Goal: Task Accomplishment & Management: Use online tool/utility

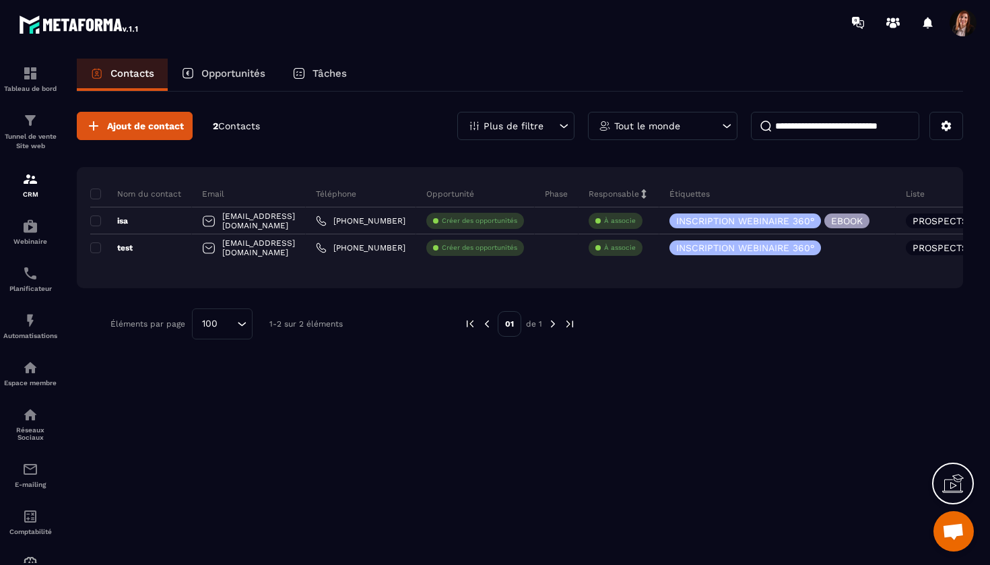
scroll to position [6079, 0]
click at [27, 321] on img at bounding box center [30, 320] width 16 height 16
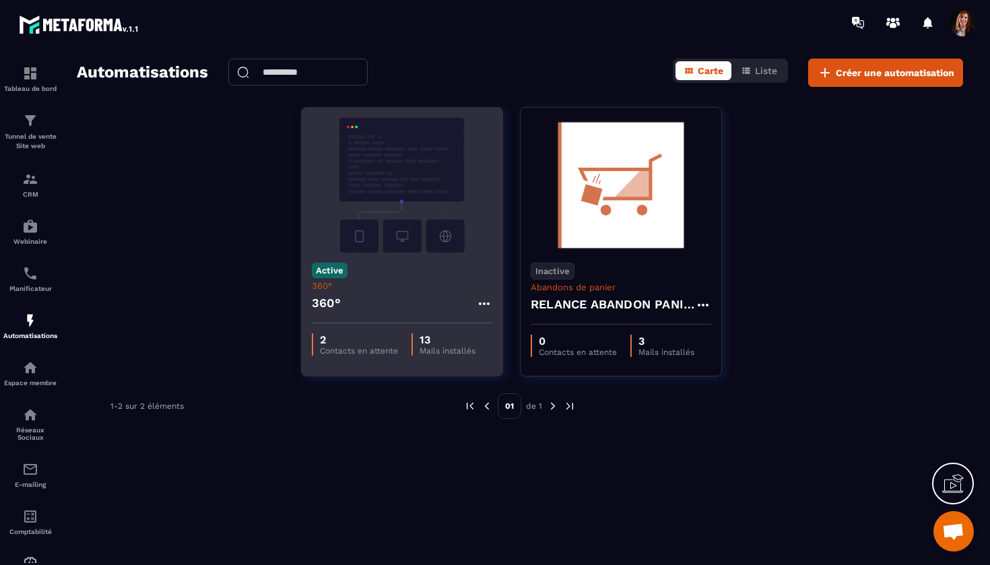
click at [425, 174] on img at bounding box center [402, 185] width 180 height 135
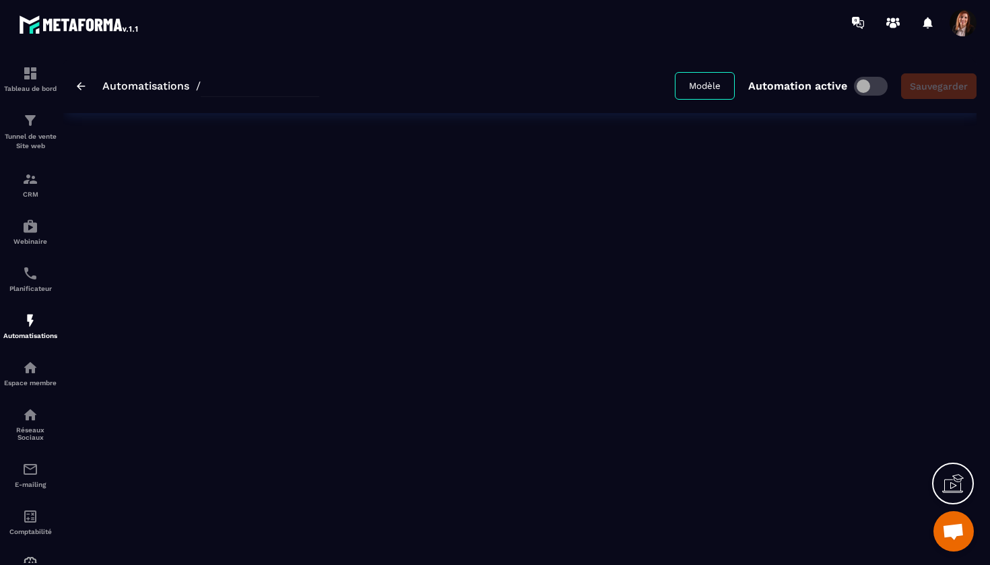
type input "****"
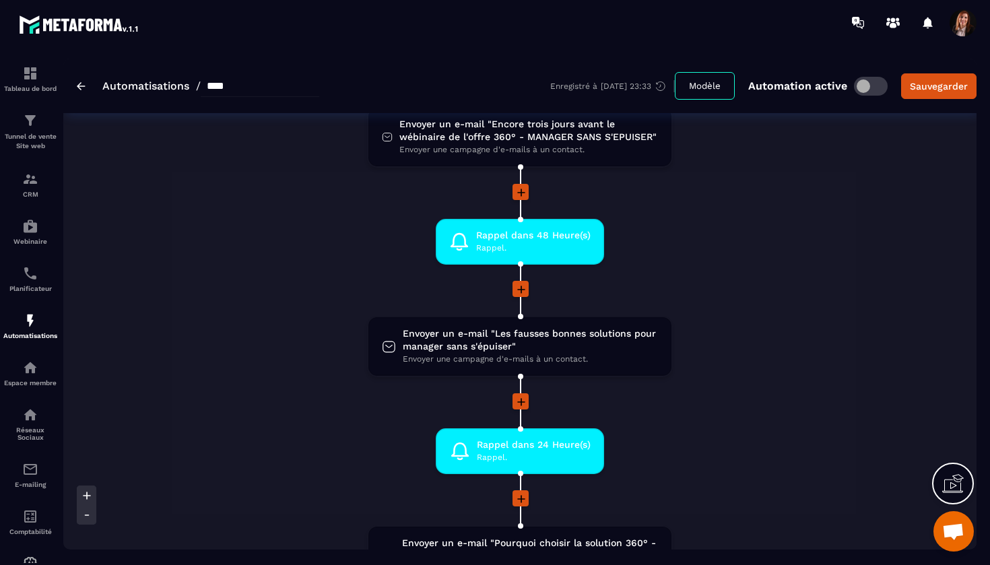
scroll to position [392, 0]
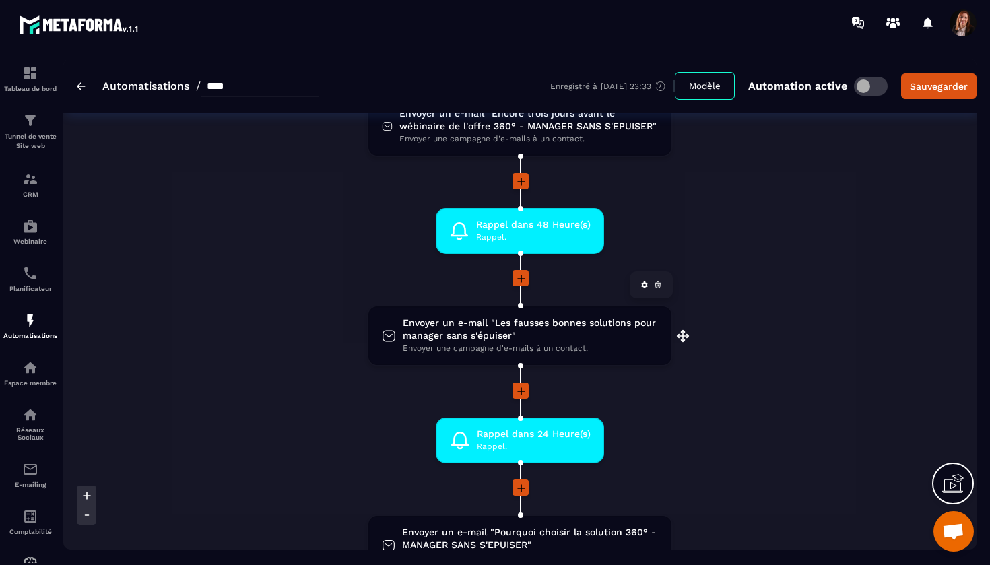
click at [452, 322] on span "Envoyer un e-mail "Les fausses bonnes solutions pour manager sans s'épuiser"" at bounding box center [530, 329] width 255 height 26
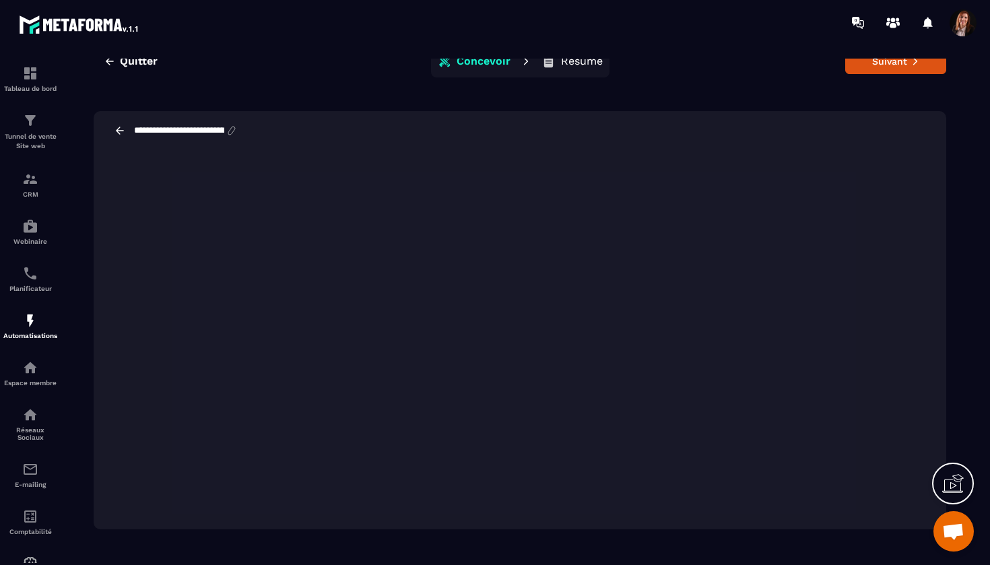
scroll to position [30, 0]
click at [120, 129] on icon at bounding box center [120, 131] width 12 height 12
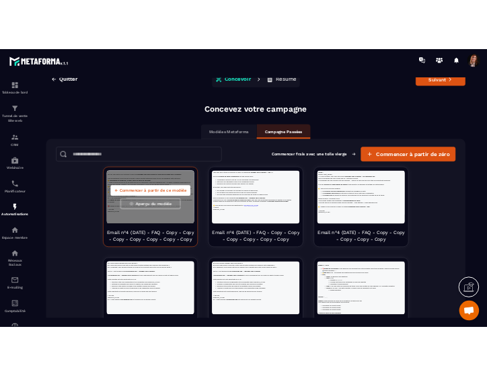
scroll to position [0, 0]
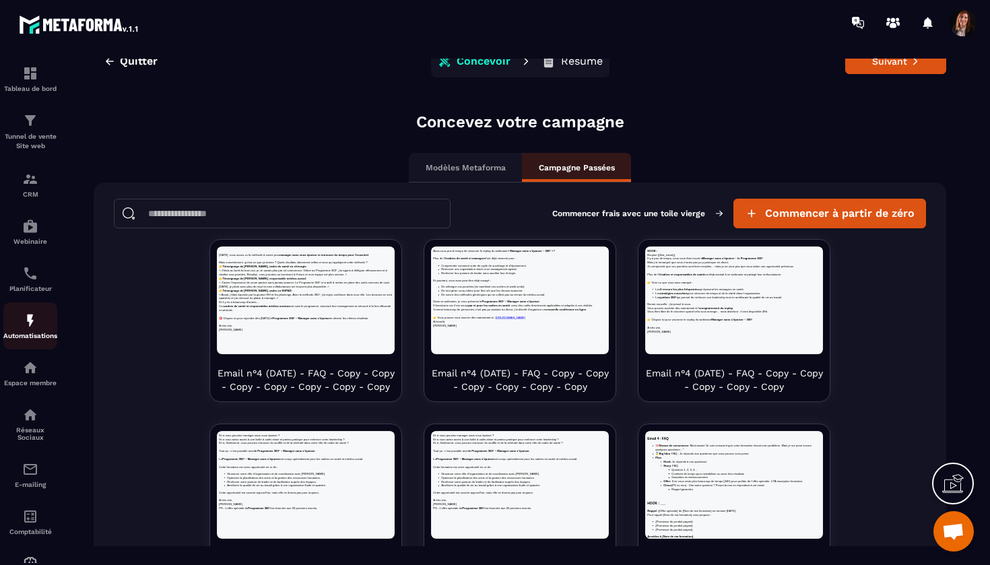
click at [27, 319] on img at bounding box center [30, 320] width 16 height 16
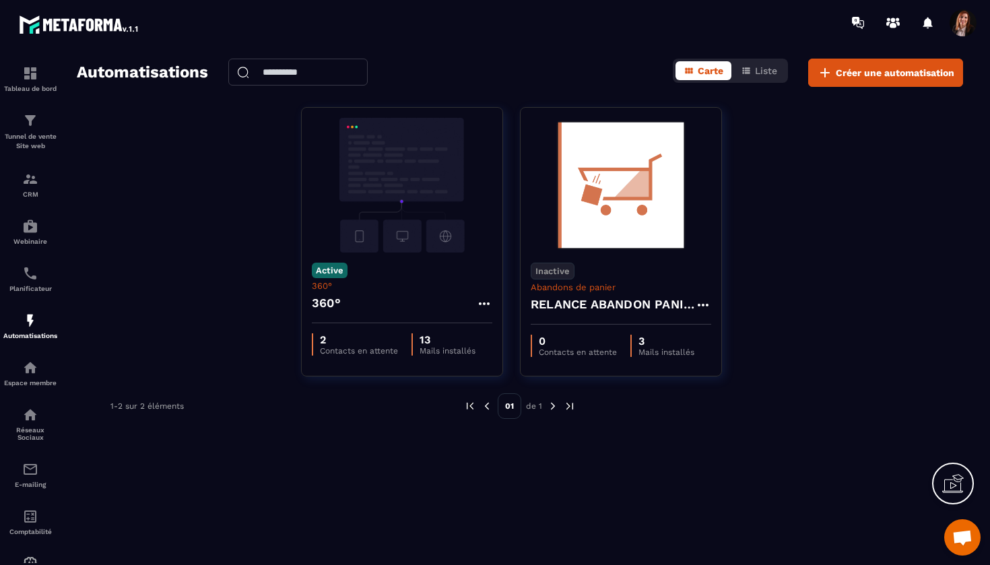
scroll to position [4962, 0]
